Goal: Transaction & Acquisition: Obtain resource

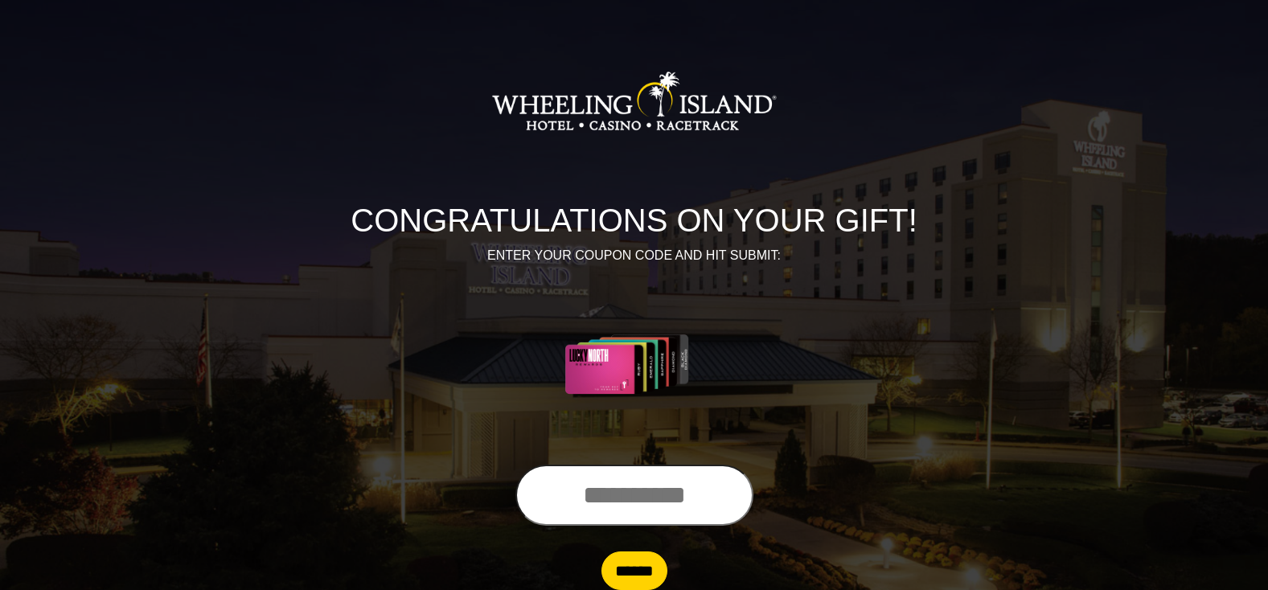
click at [556, 493] on input "text" at bounding box center [634, 495] width 238 height 61
type input "**********"
click at [634, 571] on input "******" at bounding box center [635, 571] width 66 height 39
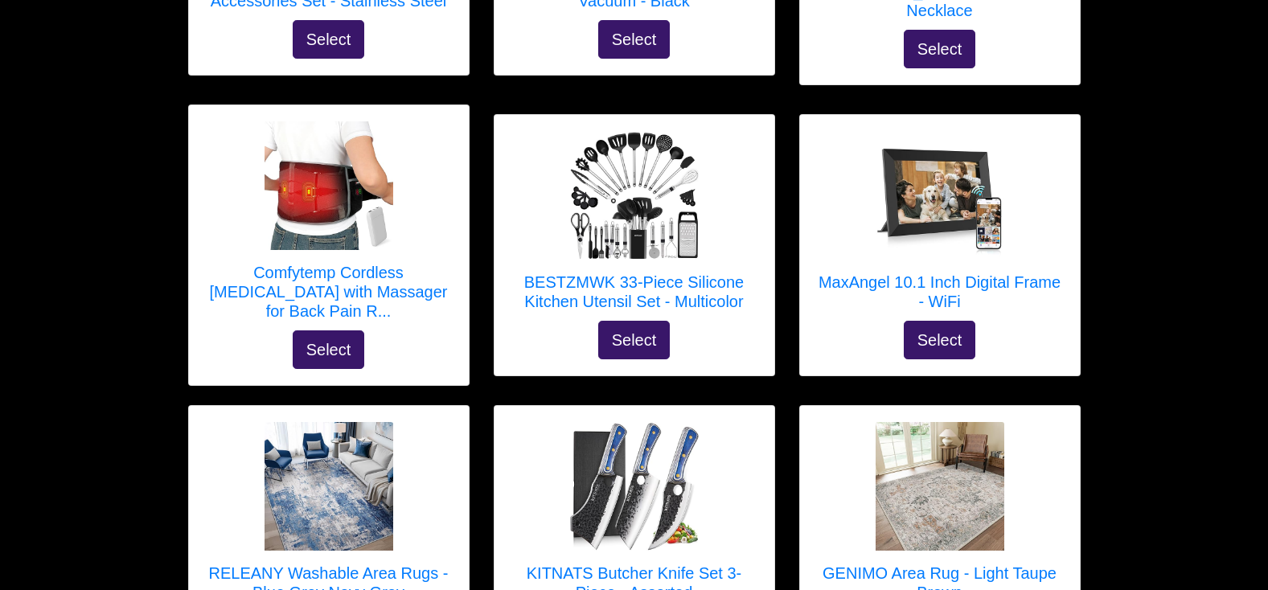
scroll to position [1008, 0]
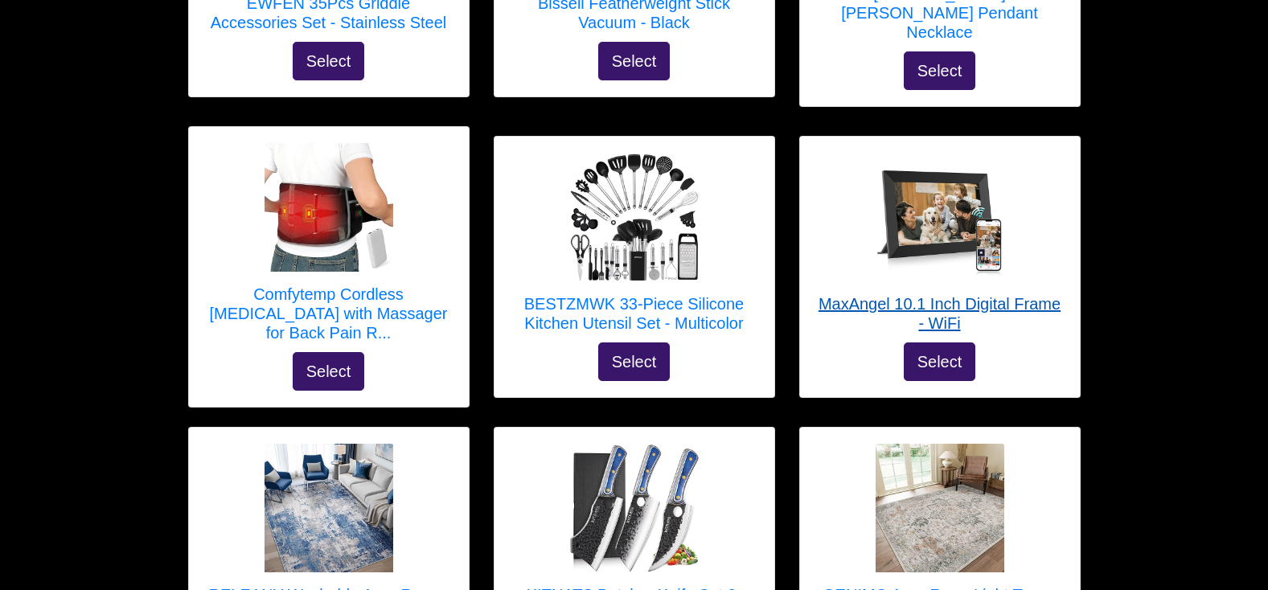
click at [1006, 294] on h5 "MaxAngel 10.1 Inch Digital Frame - WiFi" at bounding box center [940, 313] width 248 height 39
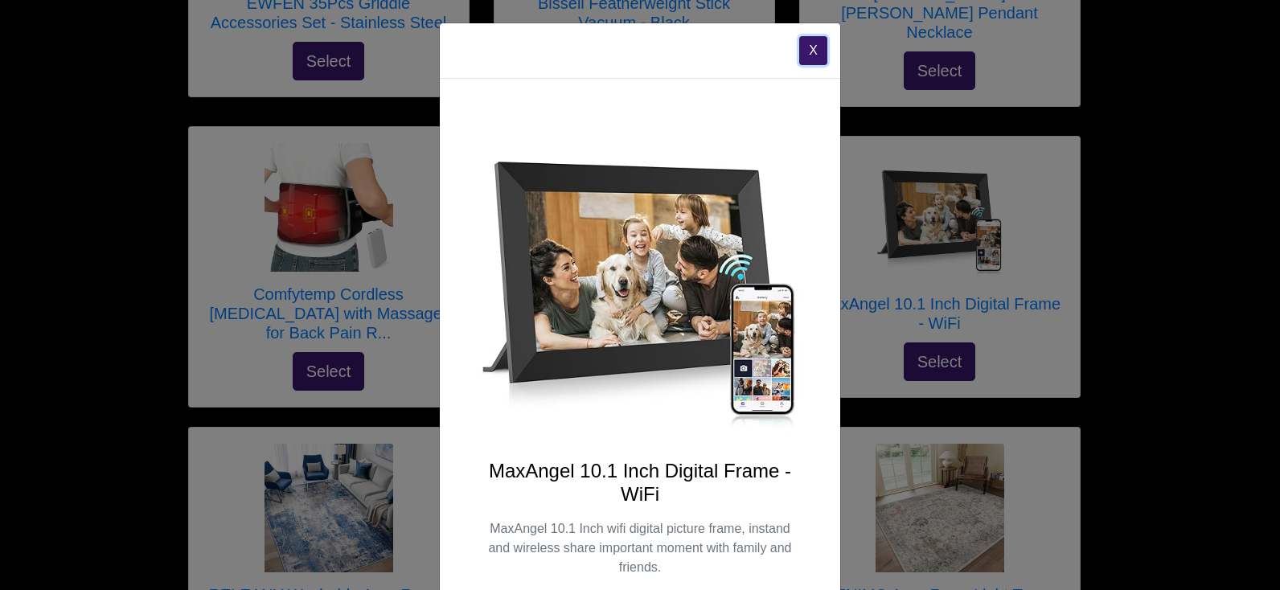
click at [811, 44] on button "X" at bounding box center [813, 50] width 28 height 29
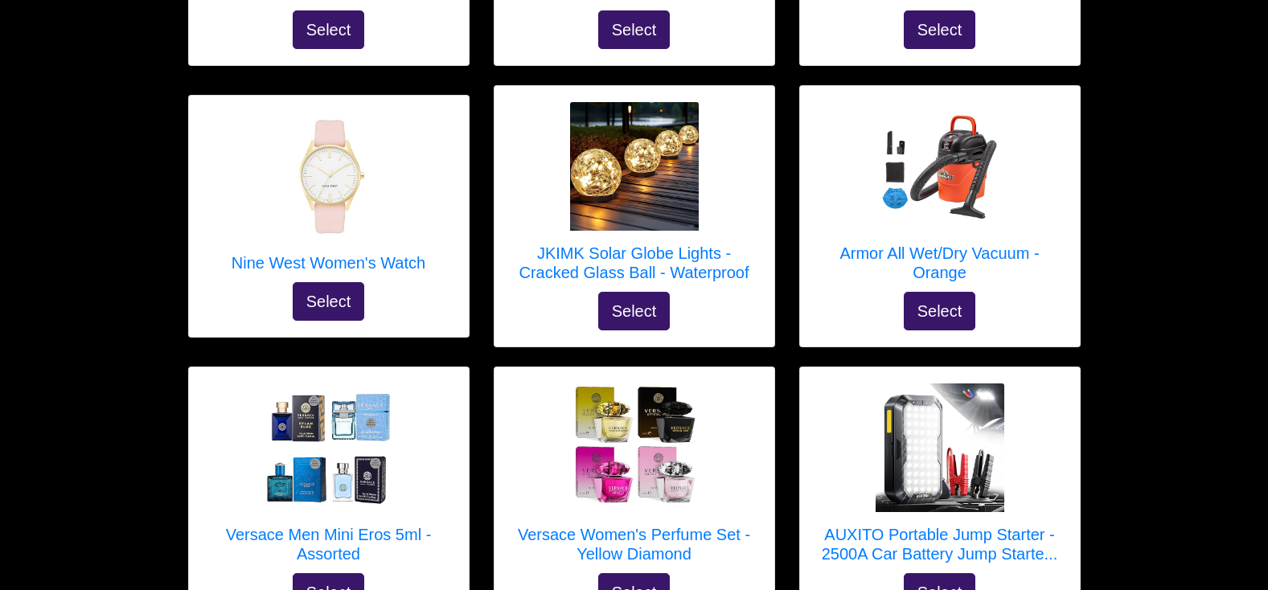
scroll to position [4353, 0]
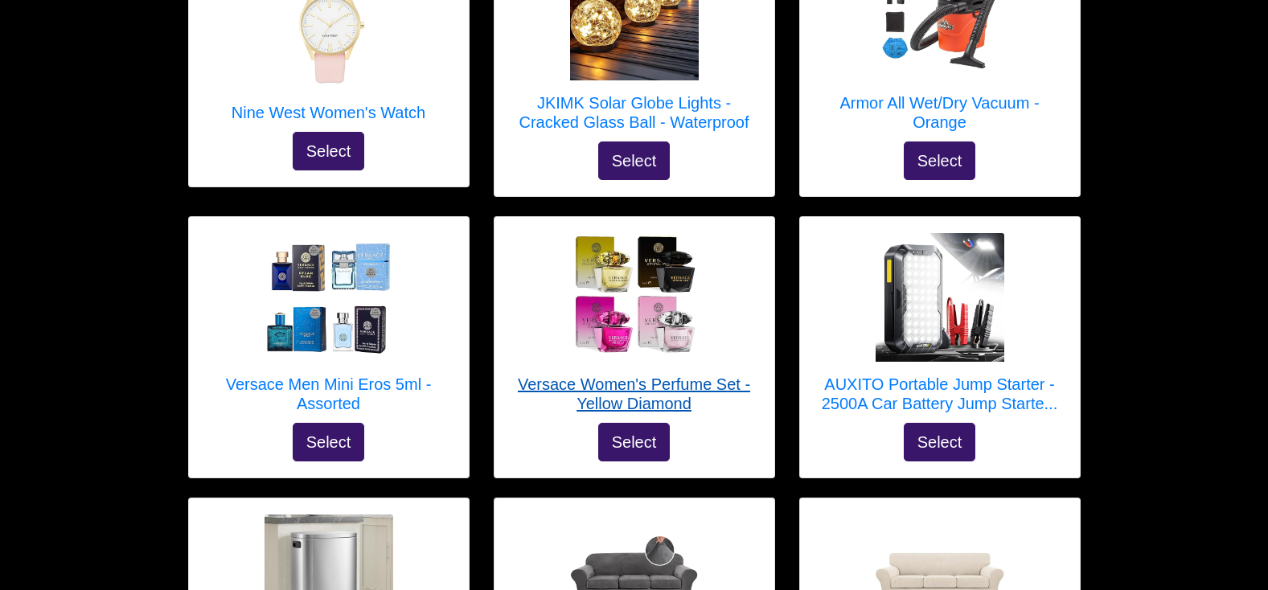
click at [715, 375] on h5 "Versace Women's Perfume Set - Yellow Diamond" at bounding box center [635, 394] width 248 height 39
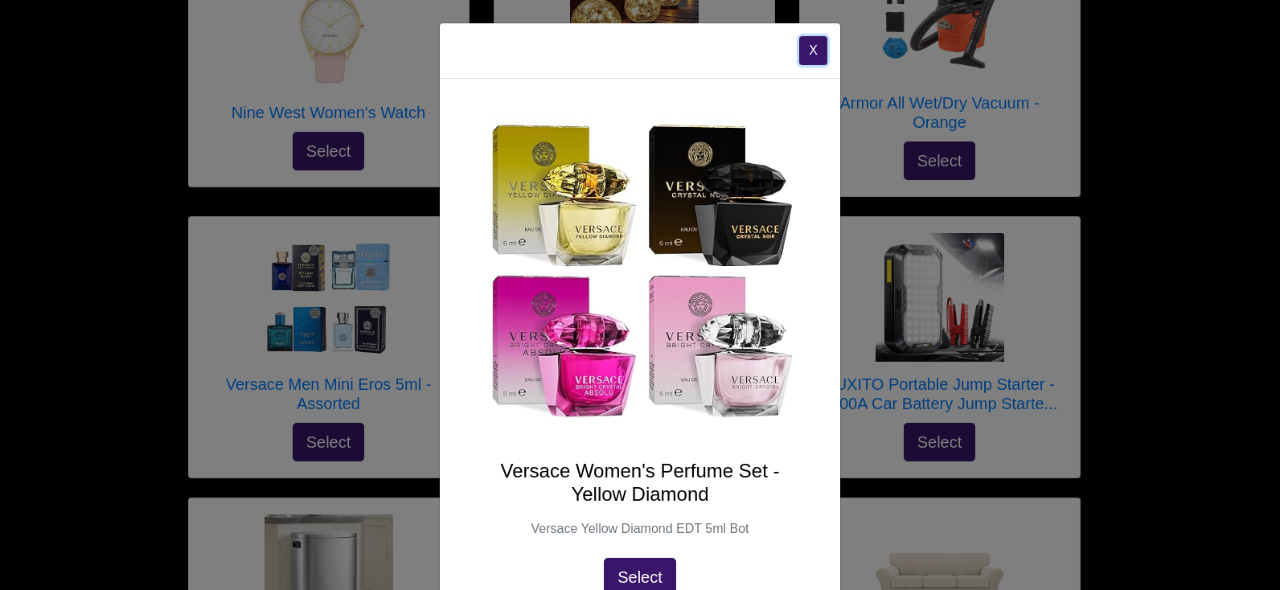
click at [811, 47] on button "X" at bounding box center [813, 50] width 28 height 29
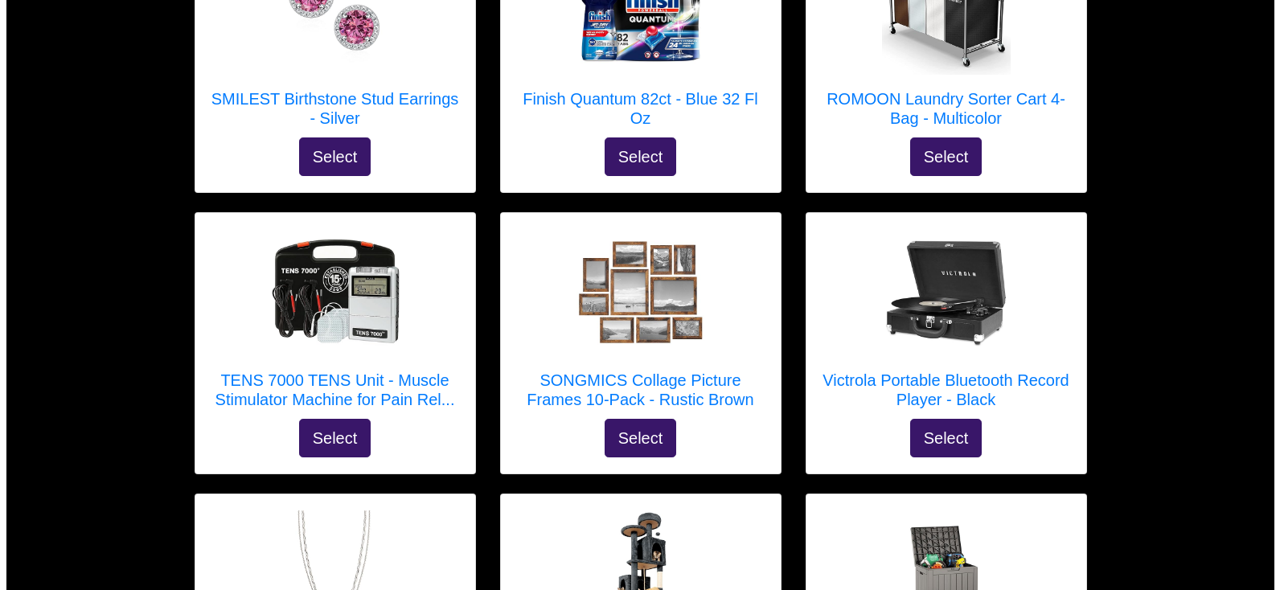
scroll to position [6819, 0]
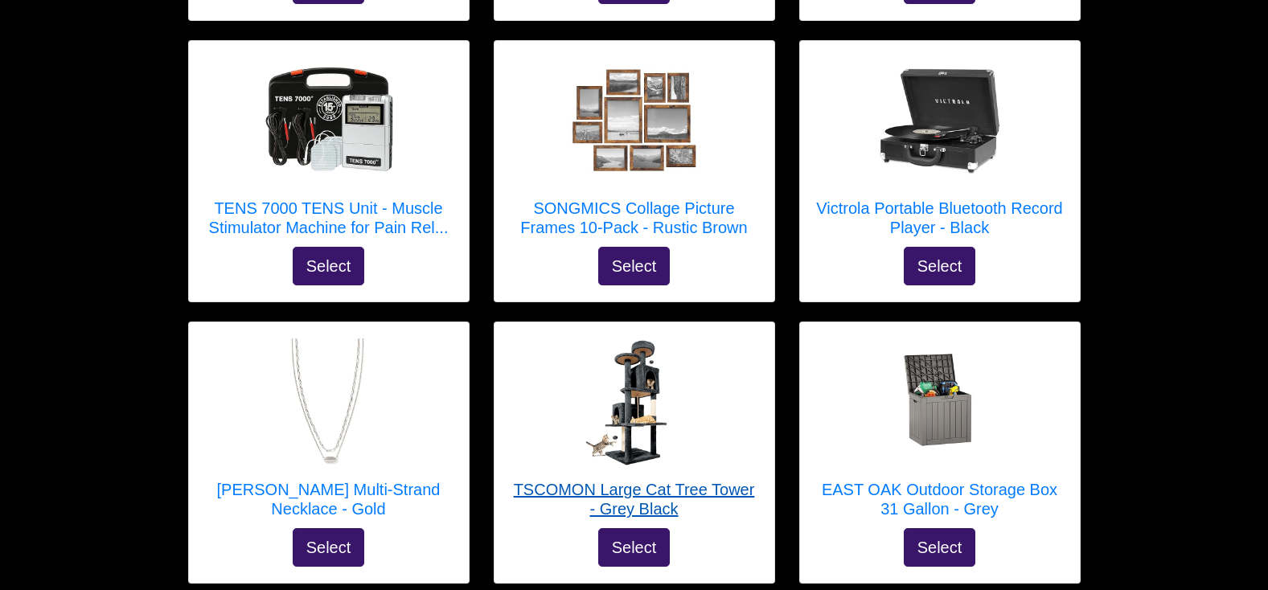
click at [646, 339] on img at bounding box center [634, 403] width 129 height 129
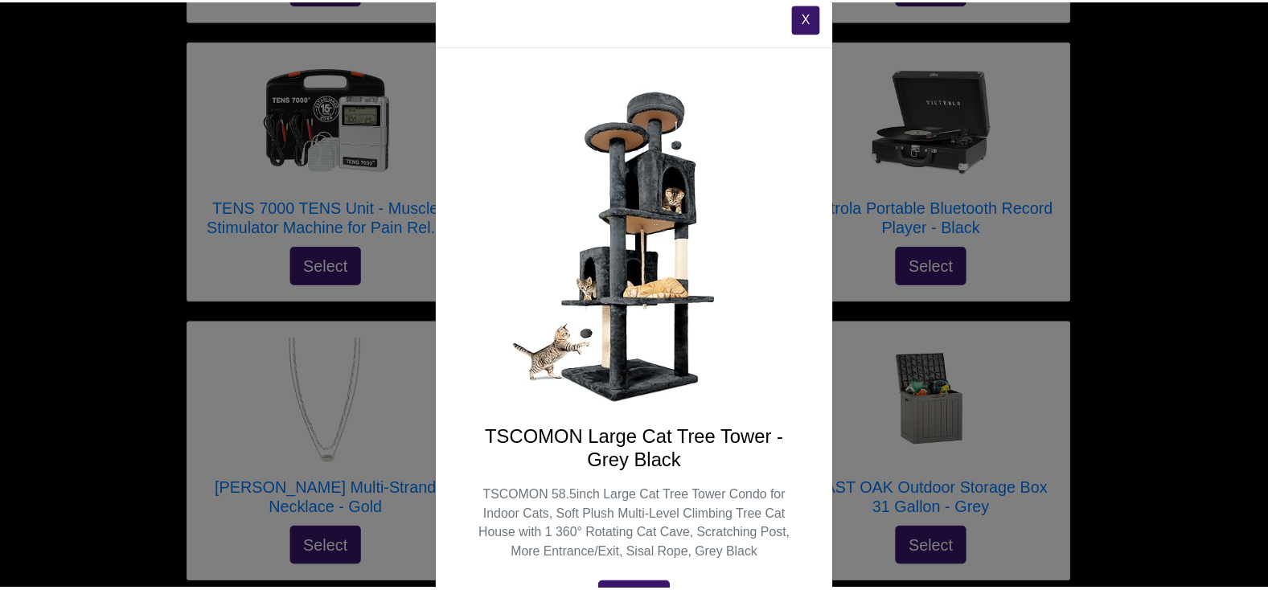
scroll to position [126, 0]
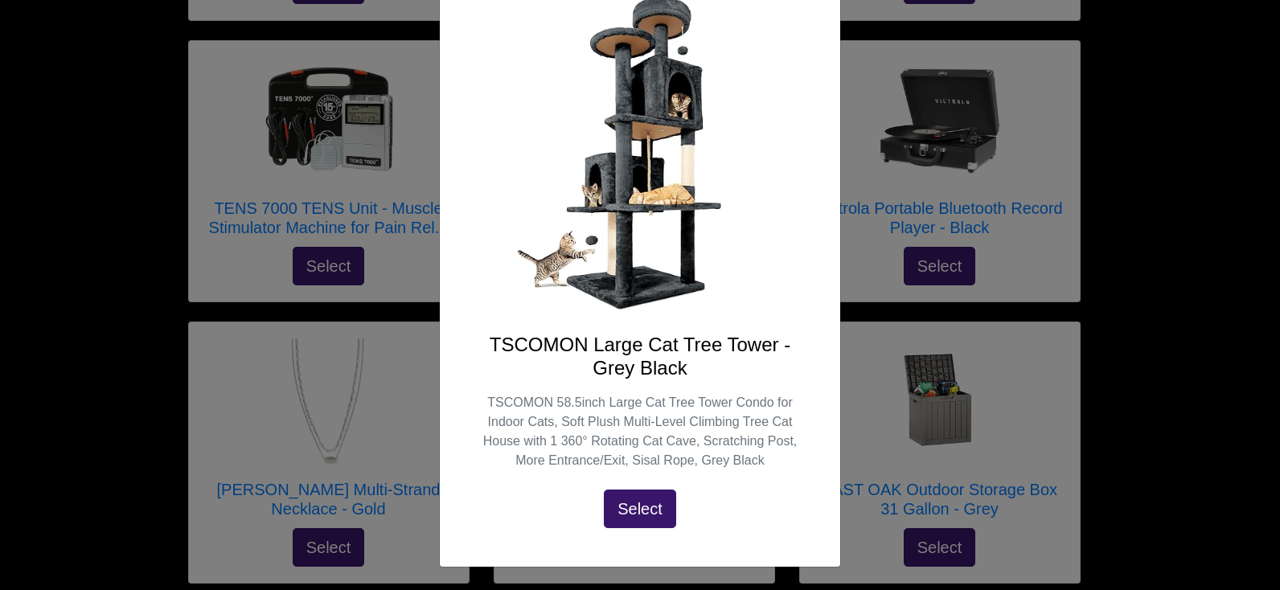
click at [1242, 376] on div "X TSCOMON Large Cat Tree Tower - Grey Black TSCOMON 58.5inch Large Cat Tree Tow…" at bounding box center [640, 295] width 1280 height 590
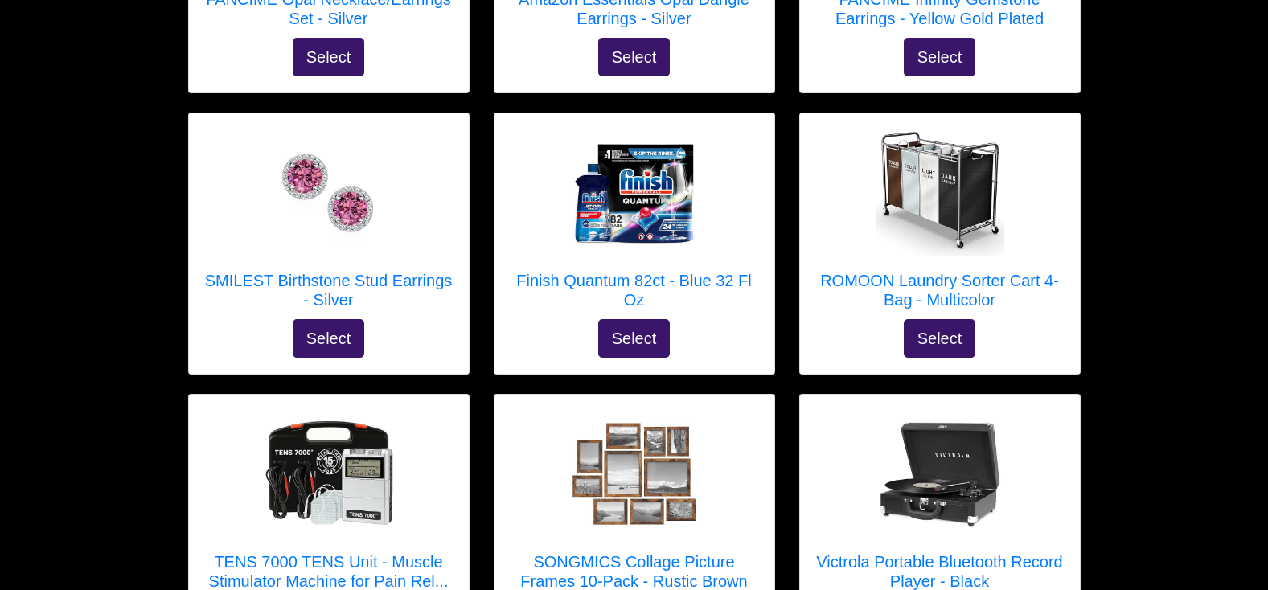
scroll to position [6454, 0]
